Goal: Task Accomplishment & Management: Manage account settings

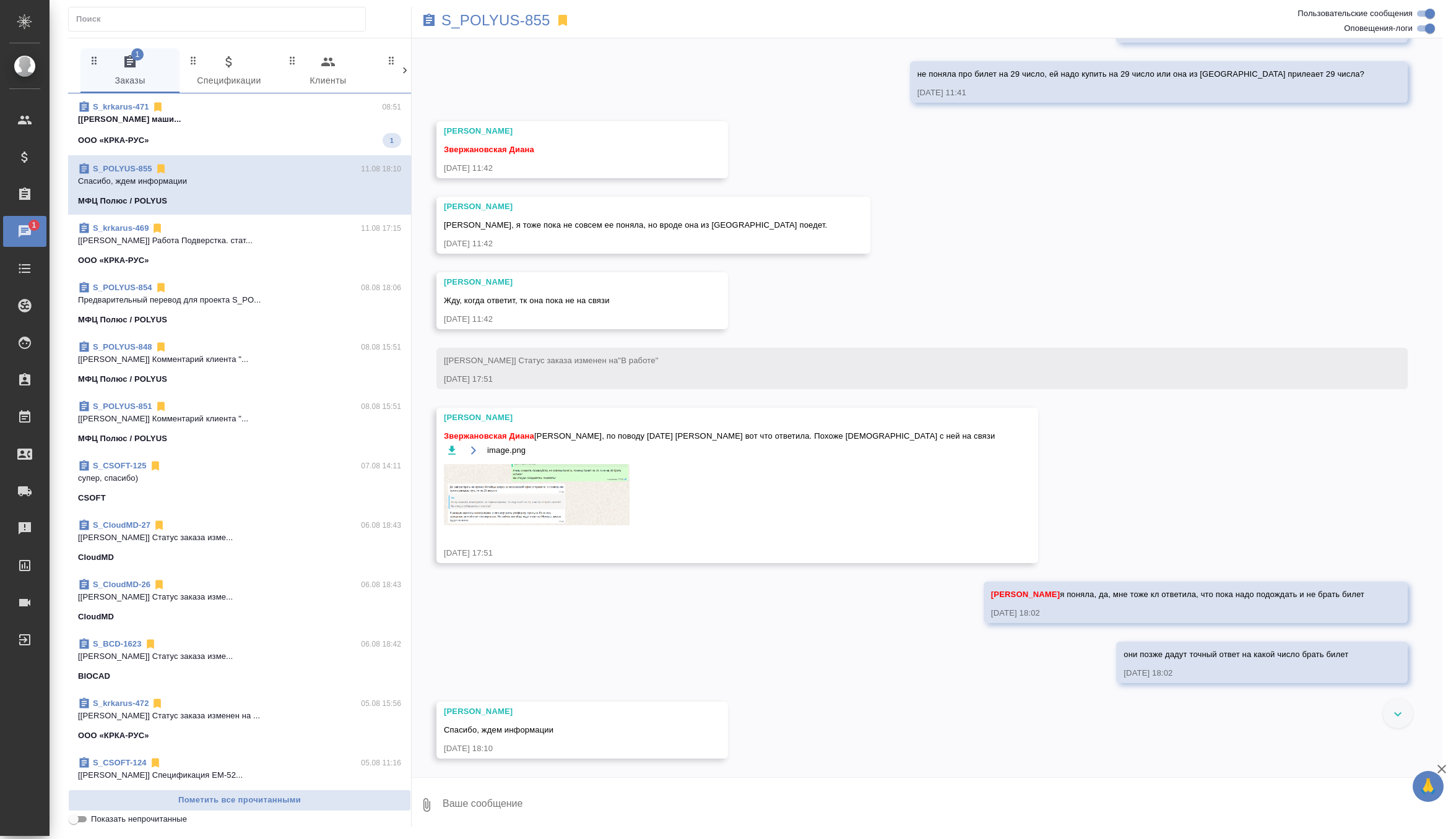
scroll to position [4827, 0]
click at [346, 125] on span "S_krkarus-471 08:51 [Грабко Мария] Работа Постредактура маши... ООО «КРКА-РУС» 1" at bounding box center [239, 125] width 323 height 47
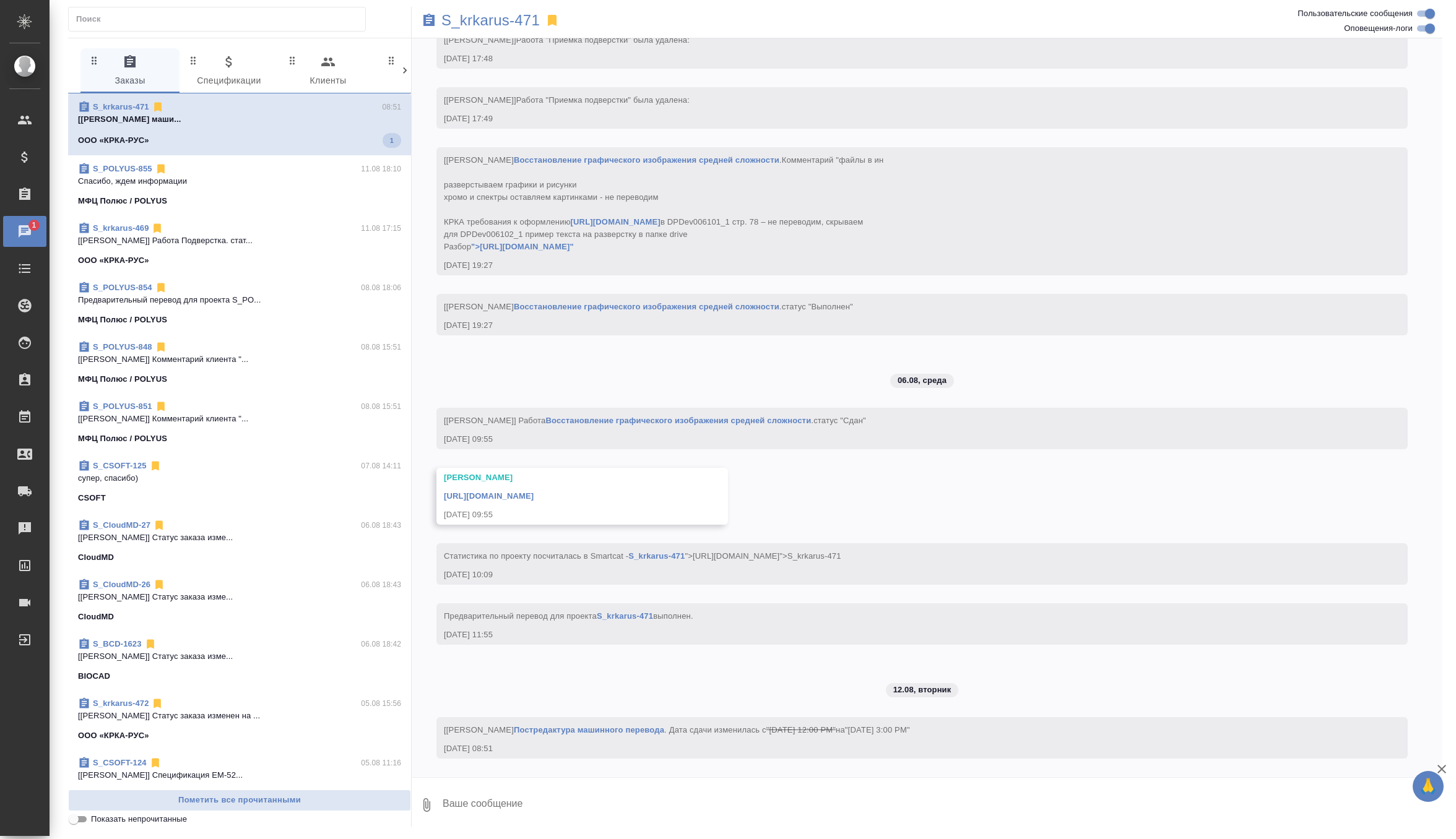
scroll to position [9955, 0]
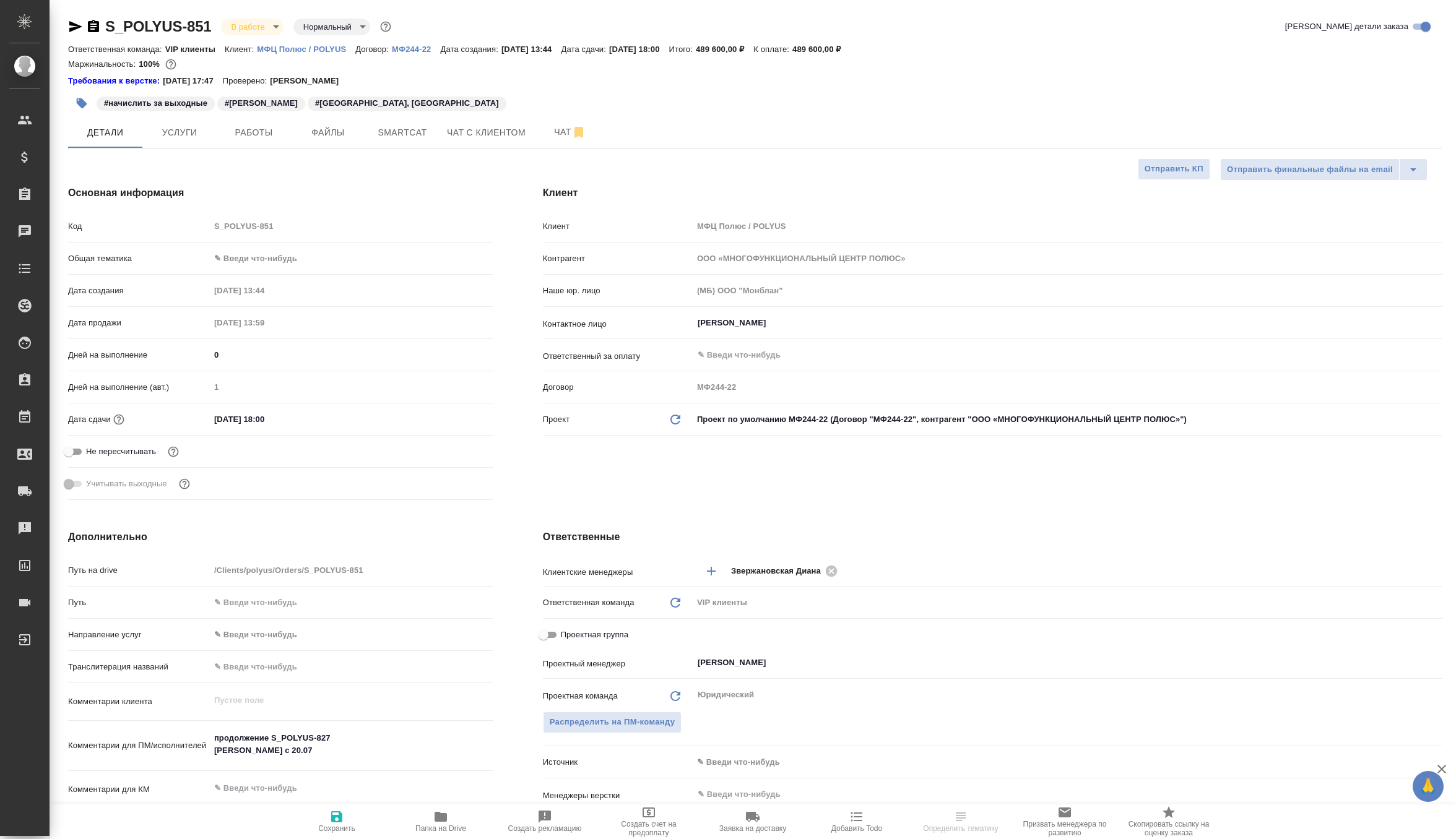
select select "RU"
type textarea "x"
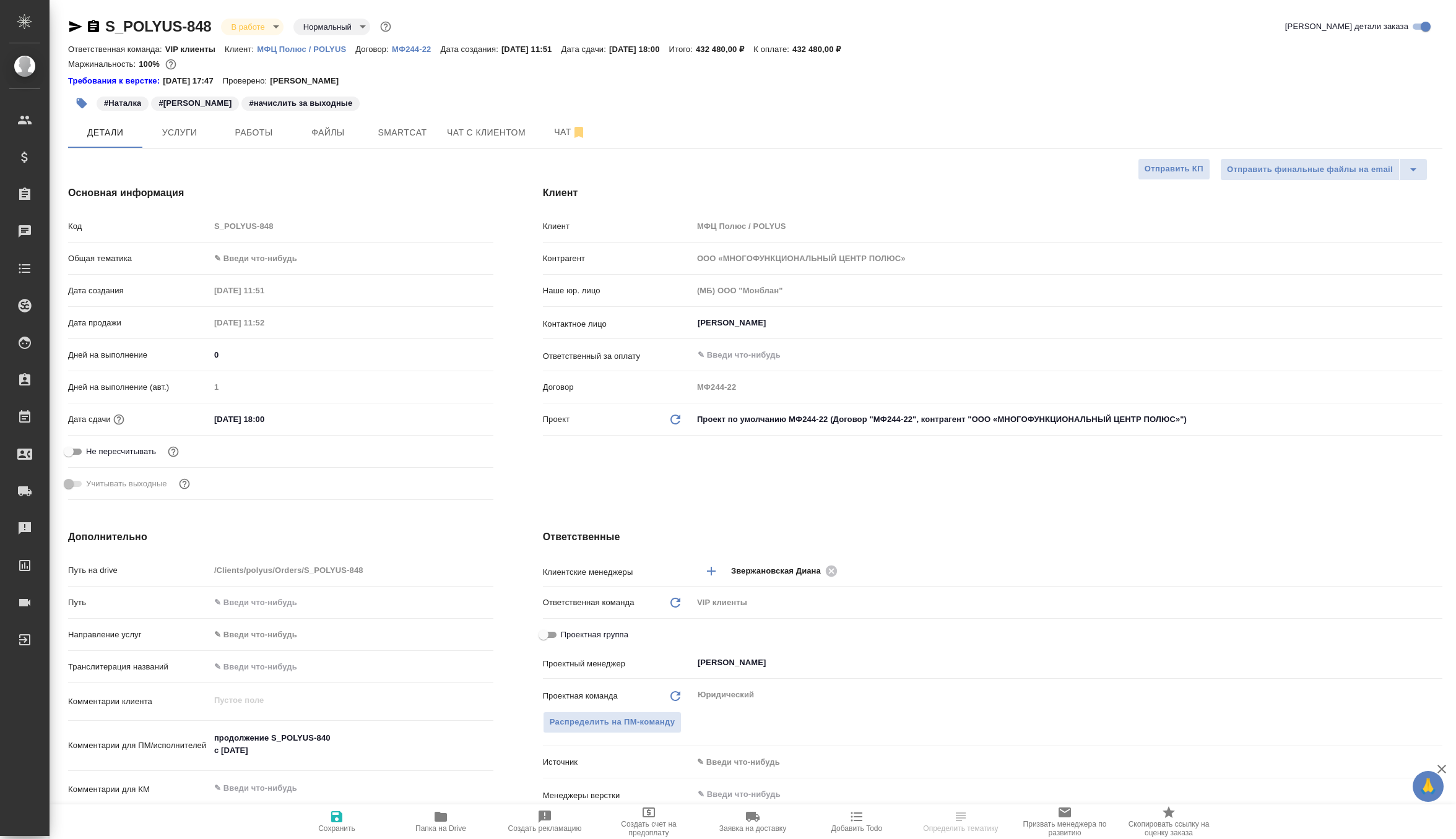
select select "RU"
type textarea "x"
